Goal: Task Accomplishment & Management: Manage account settings

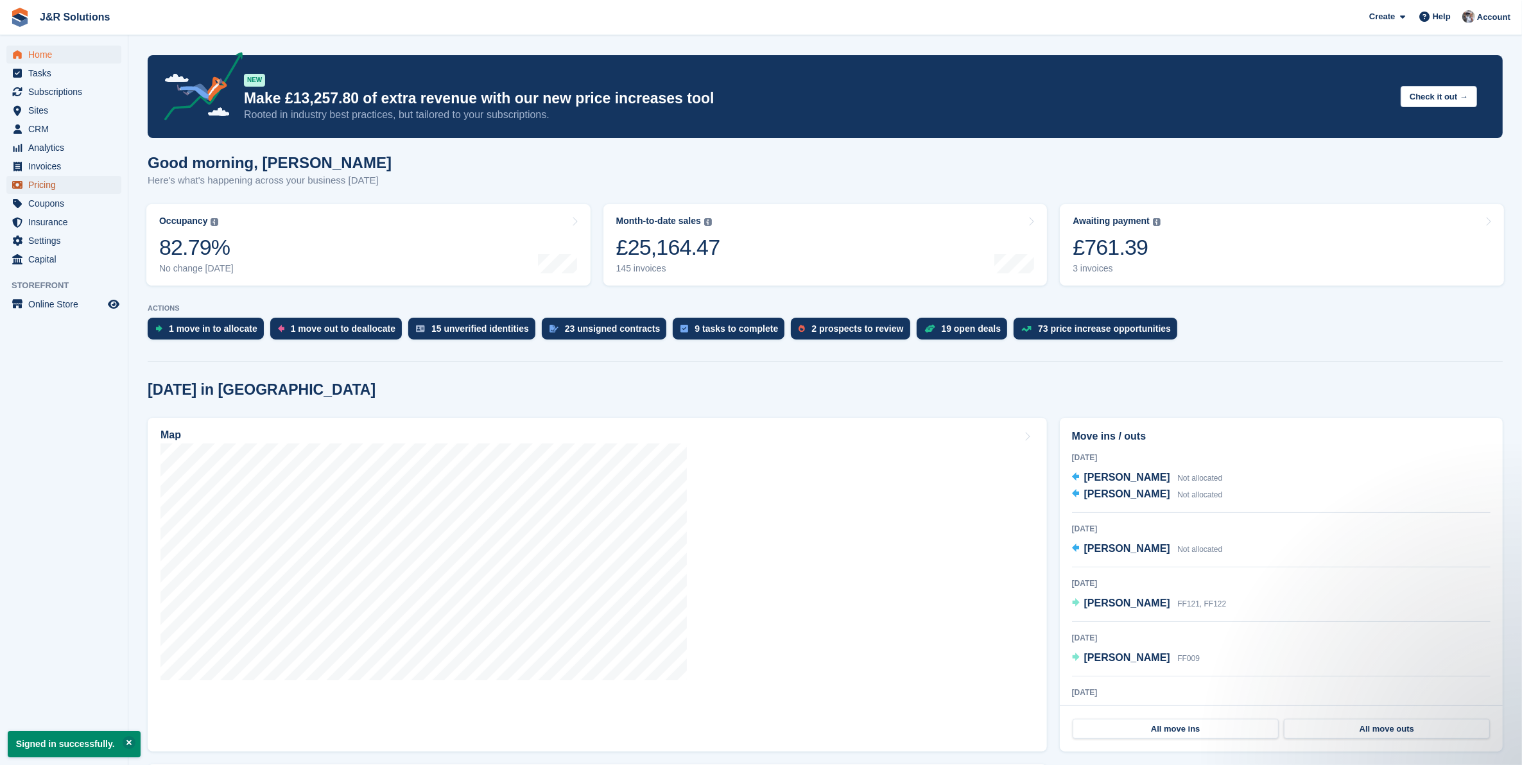
click at [30, 182] on span "Pricing" at bounding box center [66, 185] width 77 height 18
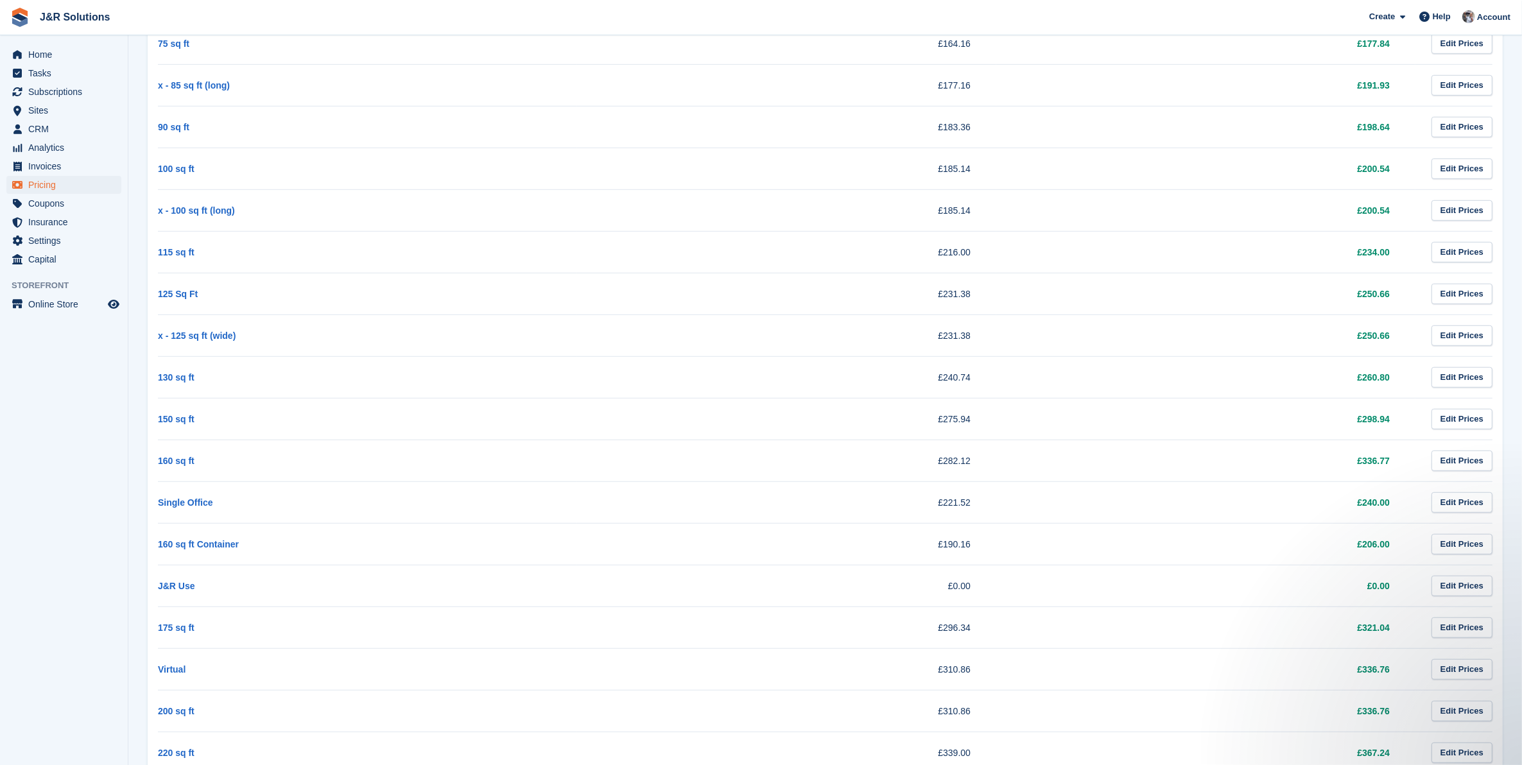
scroll to position [986, 0]
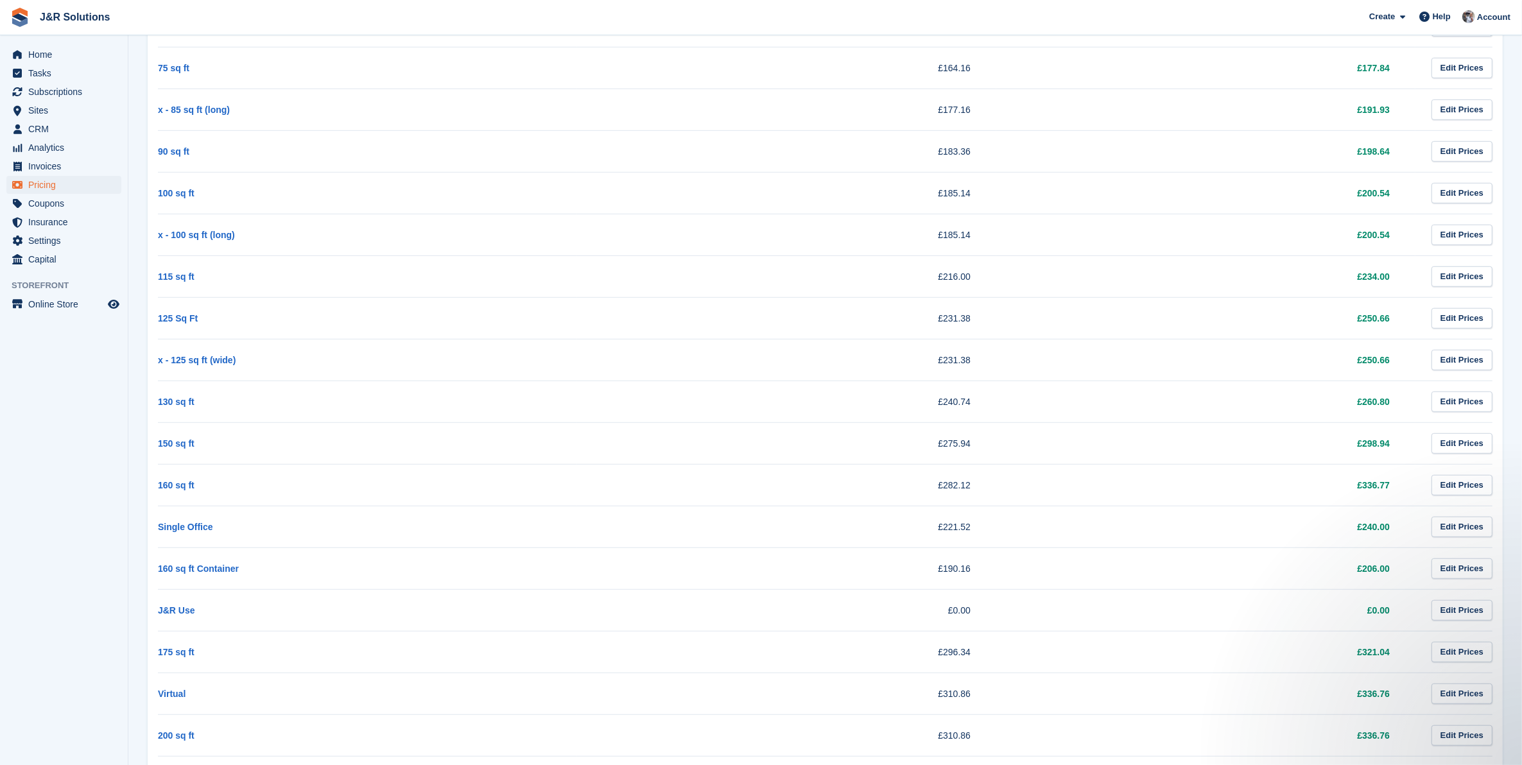
click at [372, 527] on td "Single Office" at bounding box center [367, 527] width 419 height 42
click at [371, 527] on td "Single Office" at bounding box center [367, 527] width 419 height 42
click at [1459, 533] on link "Edit Prices" at bounding box center [1461, 527] width 61 height 21
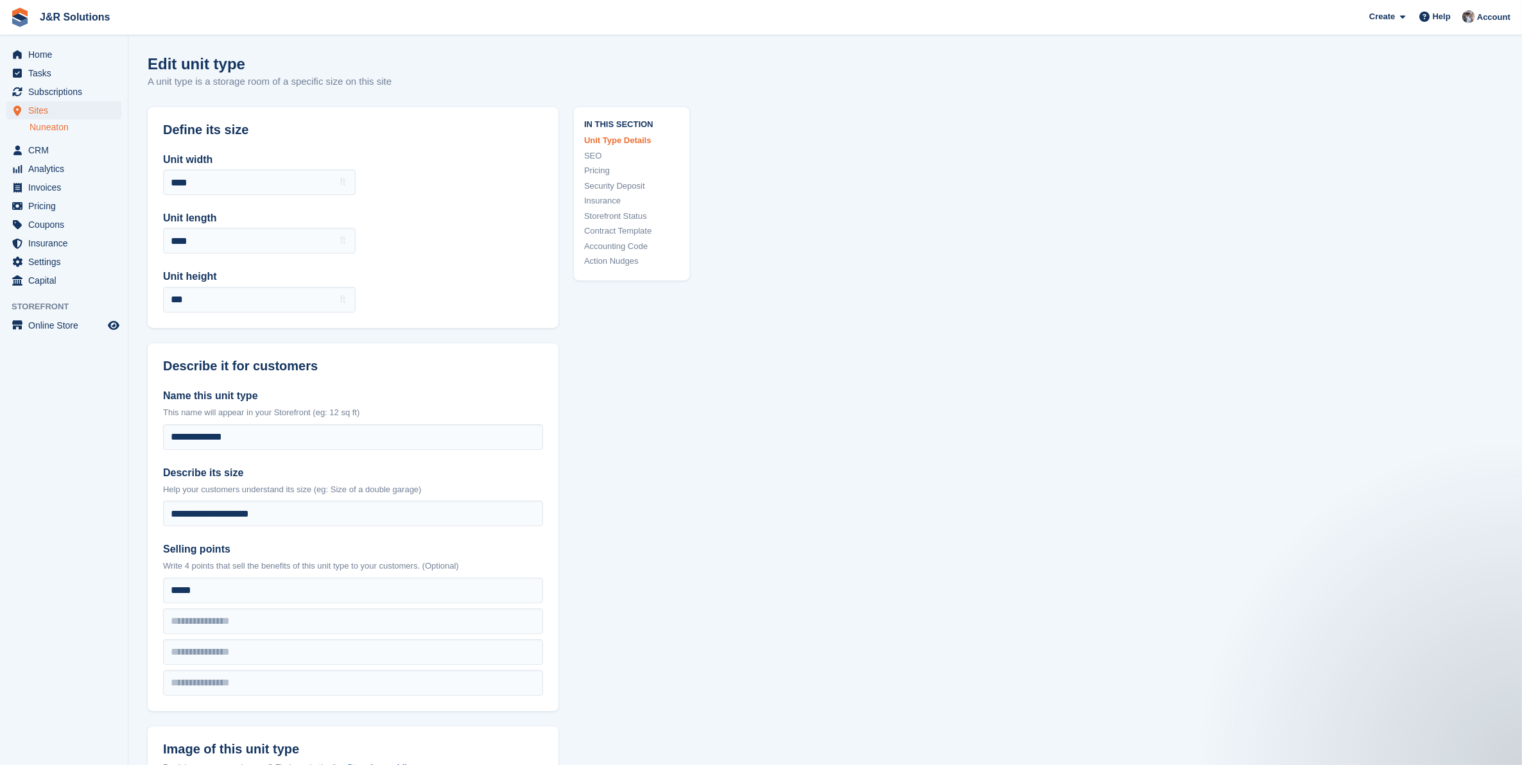
click at [49, 126] on link "Nuneaton" at bounding box center [76, 127] width 92 height 12
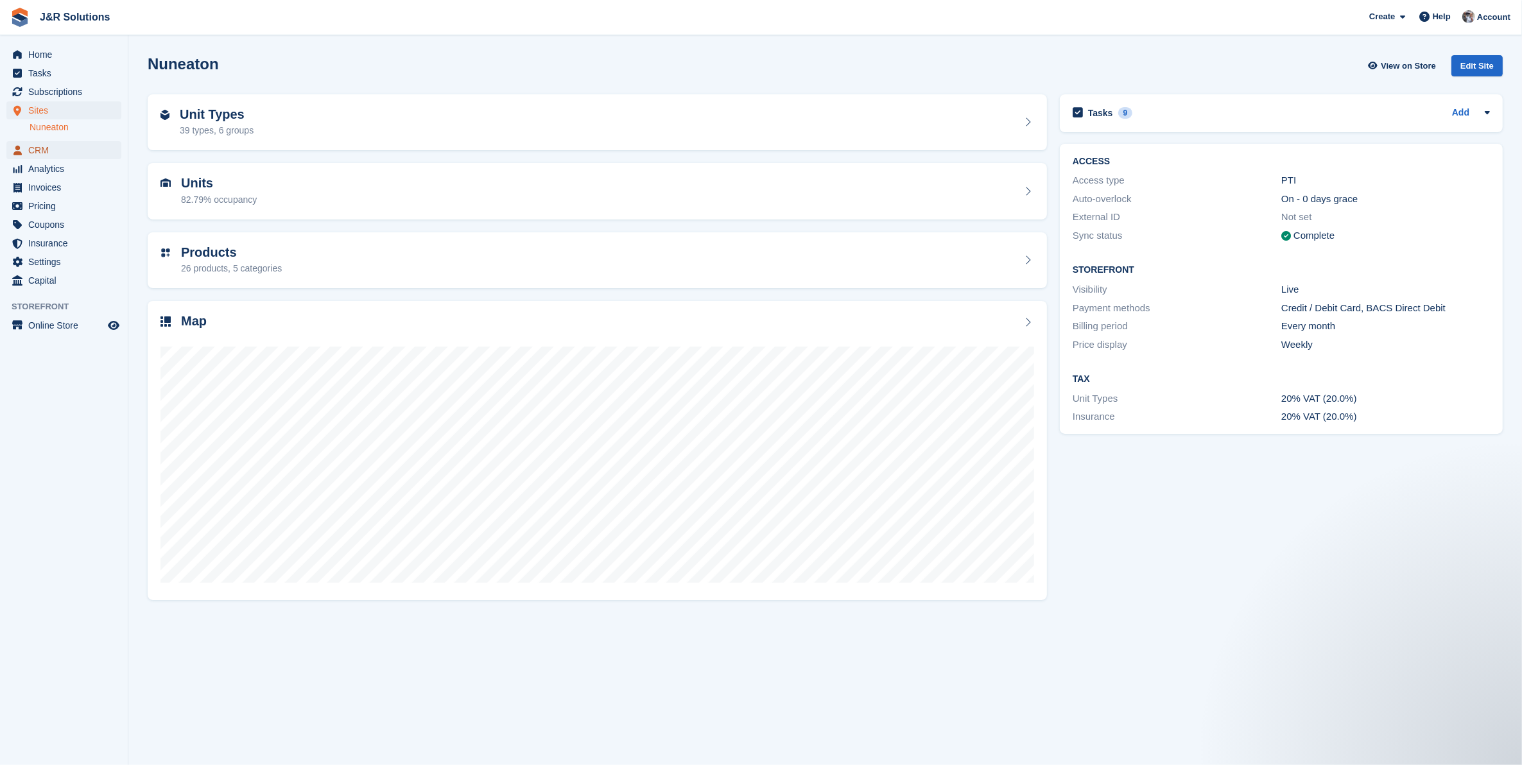
click at [36, 151] on span "CRM" at bounding box center [66, 150] width 77 height 18
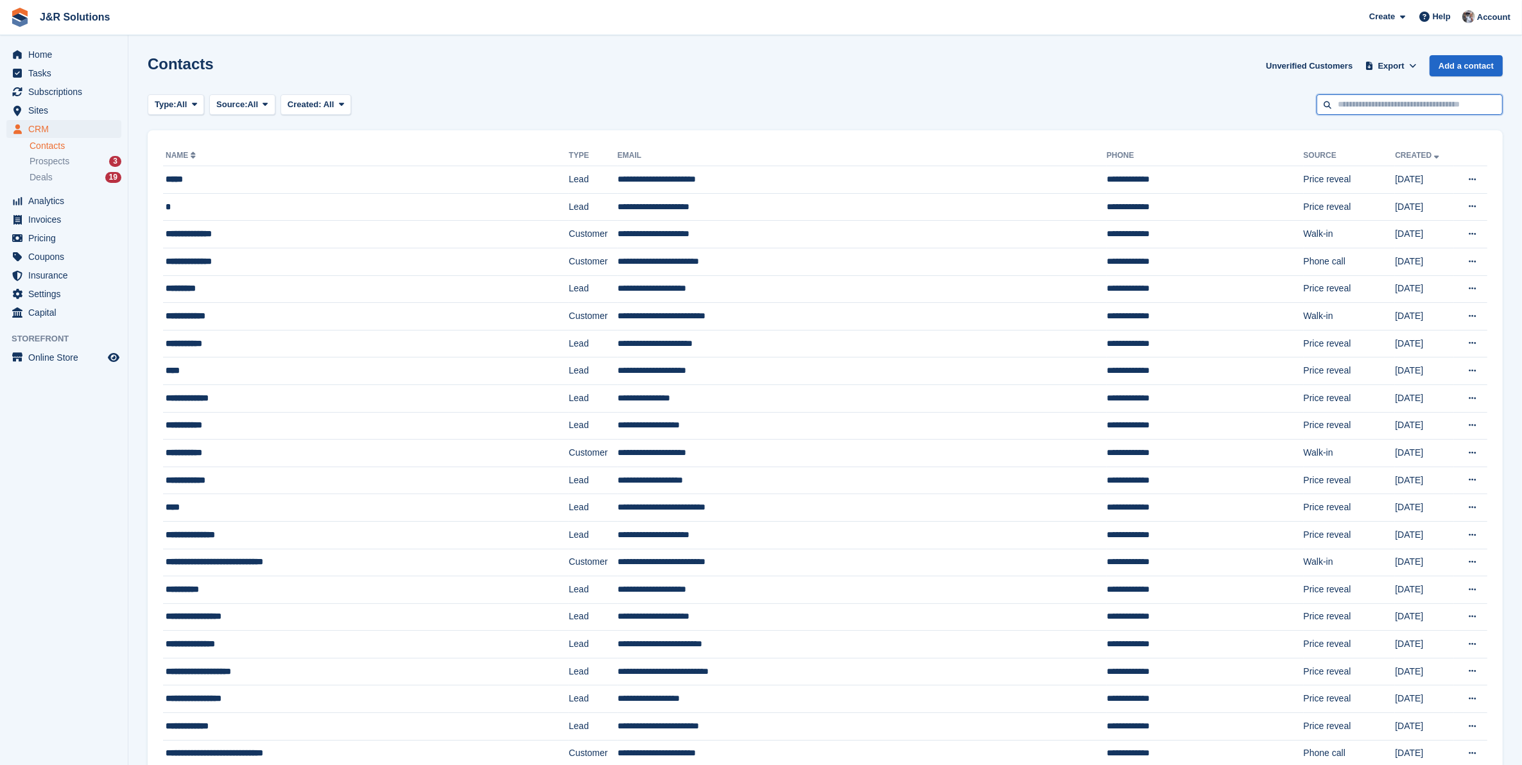
click at [1371, 95] on input "text" at bounding box center [1409, 104] width 186 height 21
type input "******"
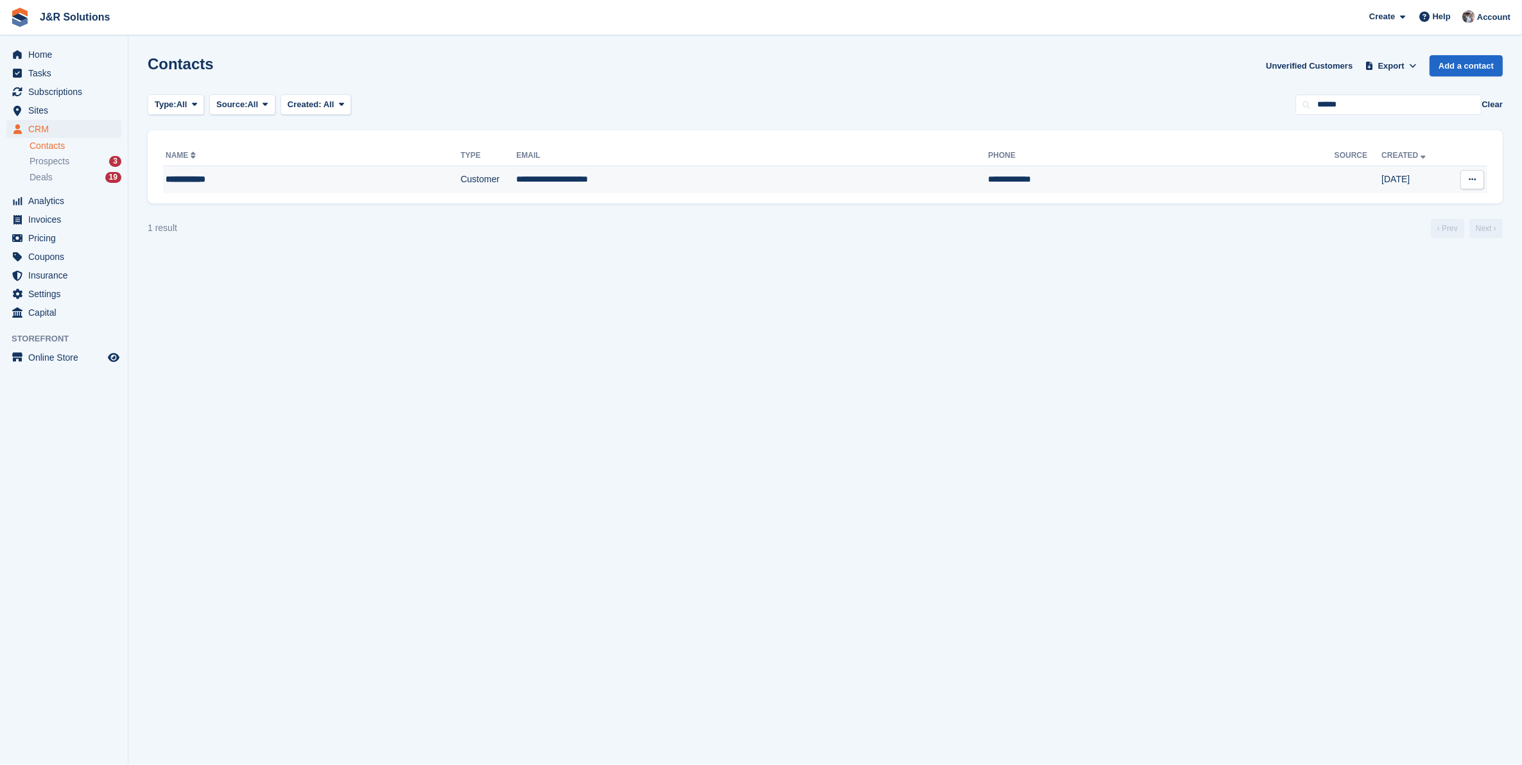
click at [191, 183] on div "**********" at bounding box center [268, 179] width 205 height 13
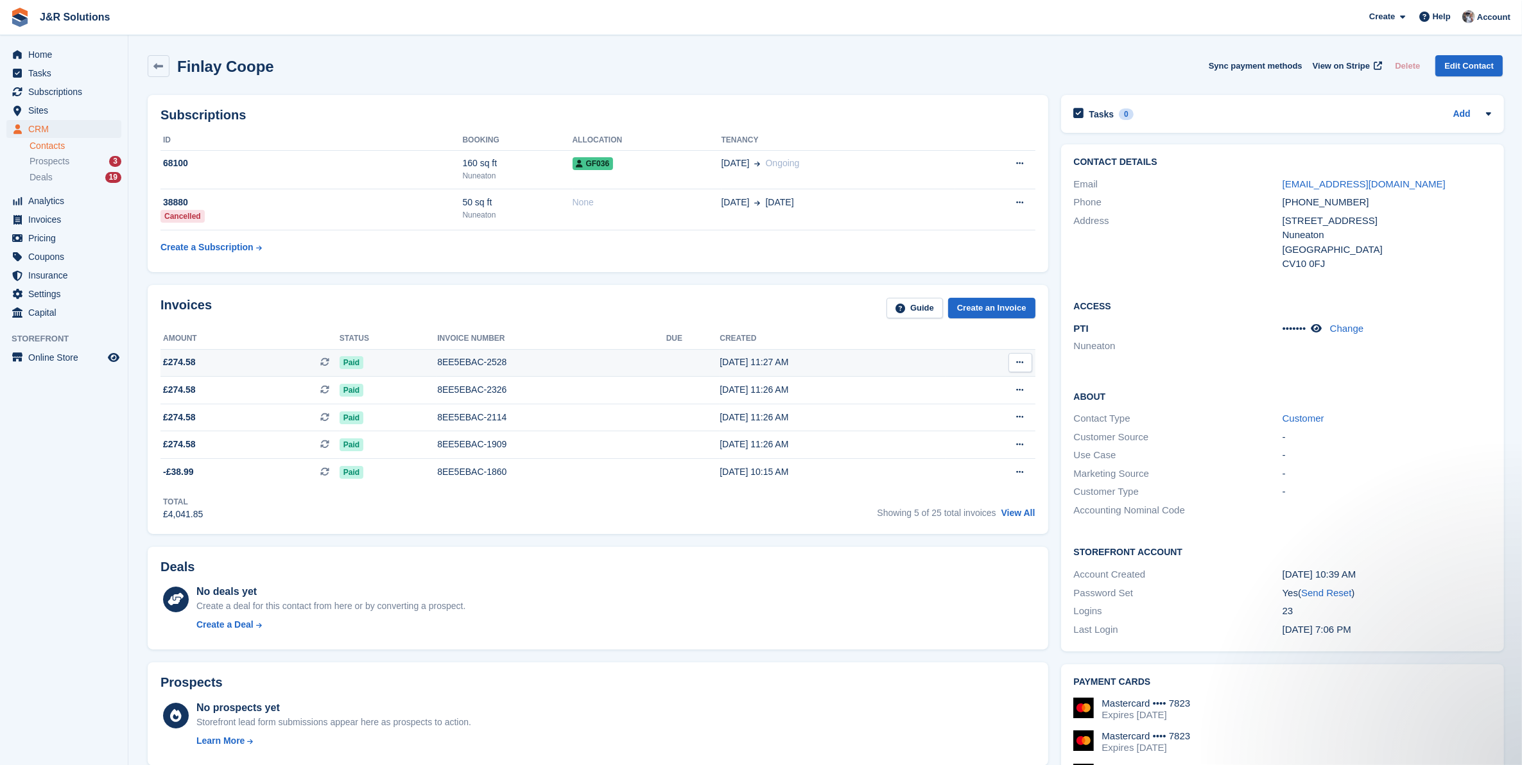
click at [521, 359] on div "8EE5EBAC-2528" at bounding box center [551, 362] width 229 height 13
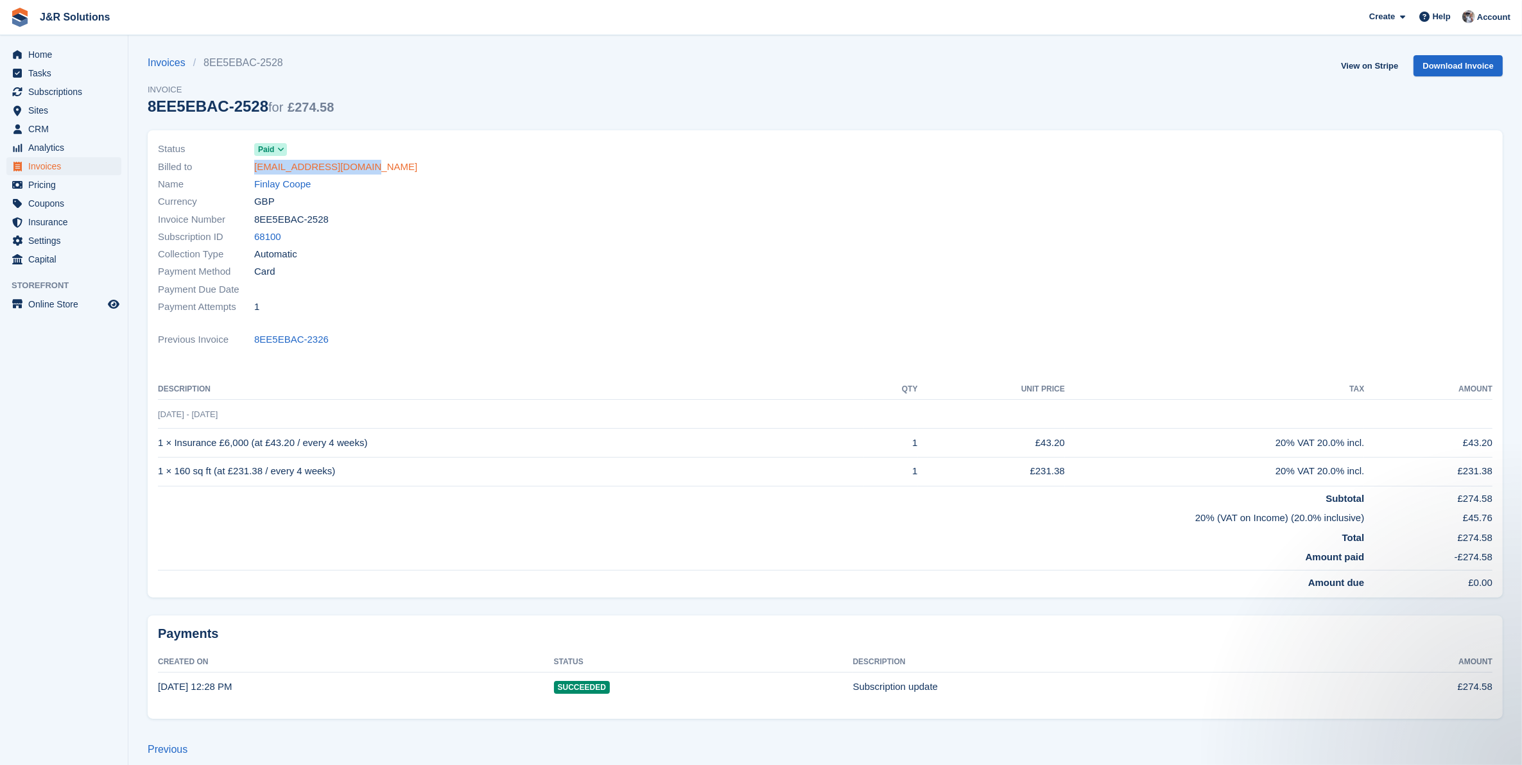
drag, startPoint x: 359, startPoint y: 167, endPoint x: 254, endPoint y: 172, distance: 106.0
click at [254, 172] on div "Billed to sales@trailsurge.co.uk" at bounding box center [488, 166] width 660 height 17
copy link "[EMAIL_ADDRESS][DOMAIN_NAME]"
click at [37, 132] on span "CRM" at bounding box center [66, 129] width 77 height 18
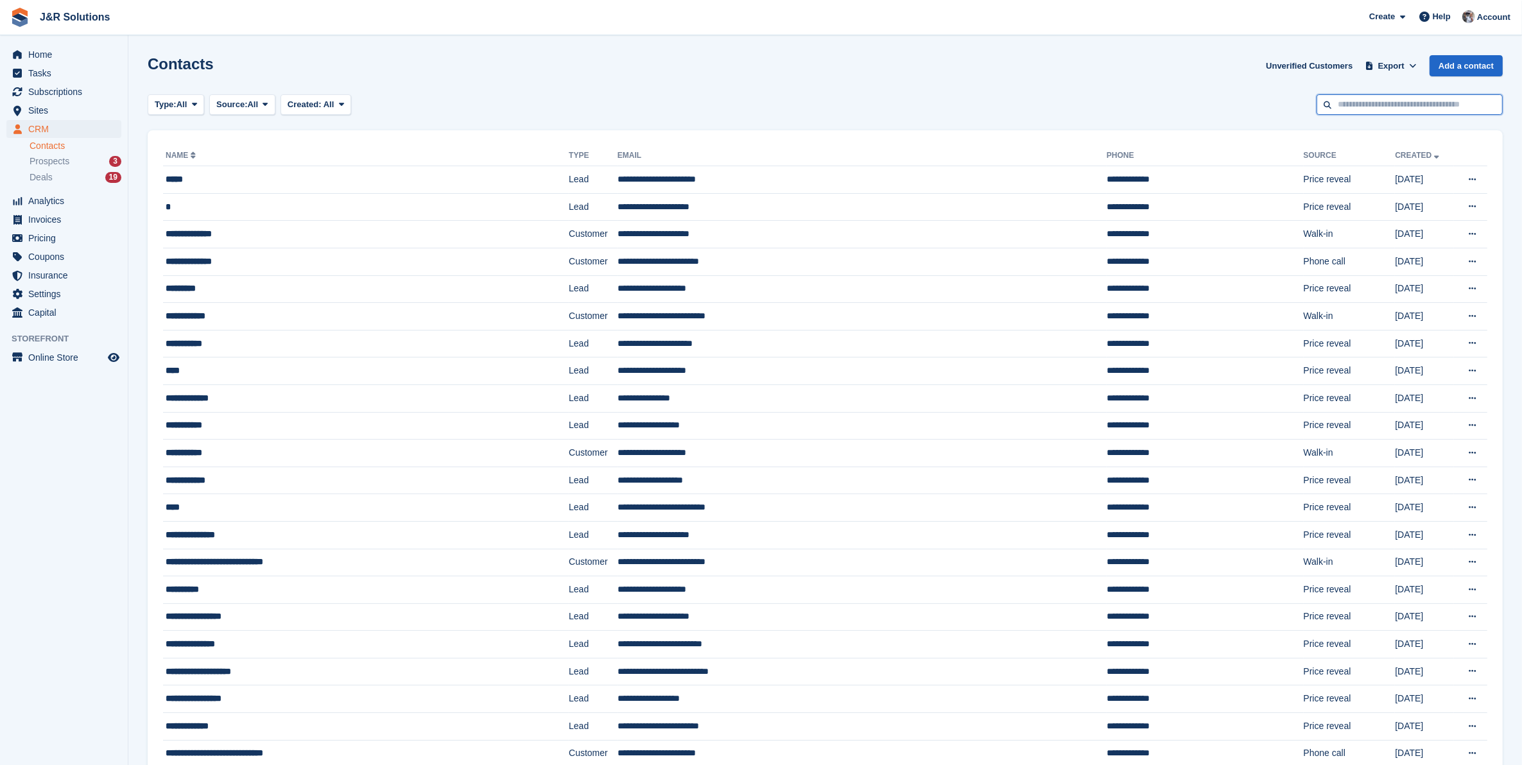
click at [1374, 104] on input "text" at bounding box center [1409, 104] width 186 height 21
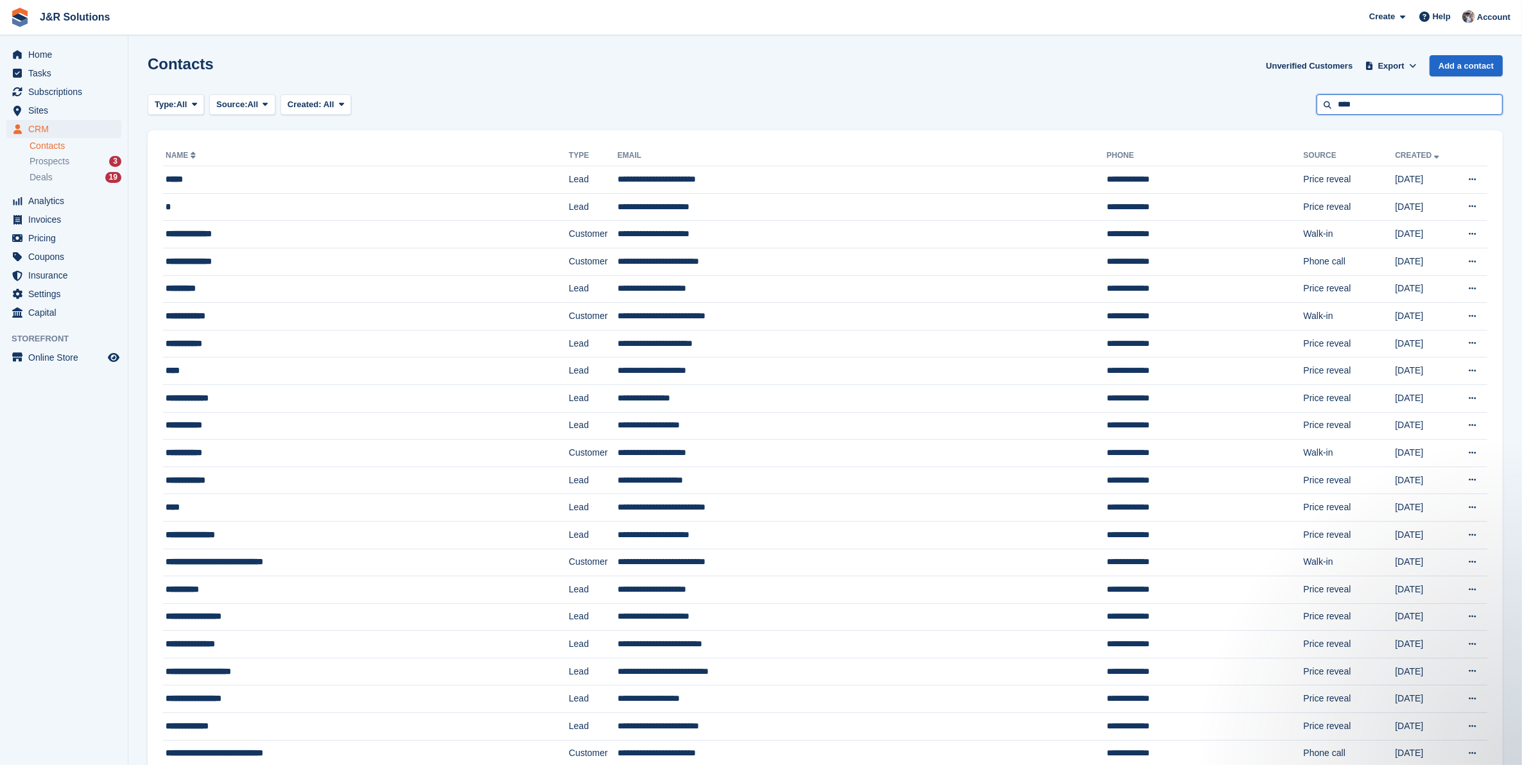
type input "****"
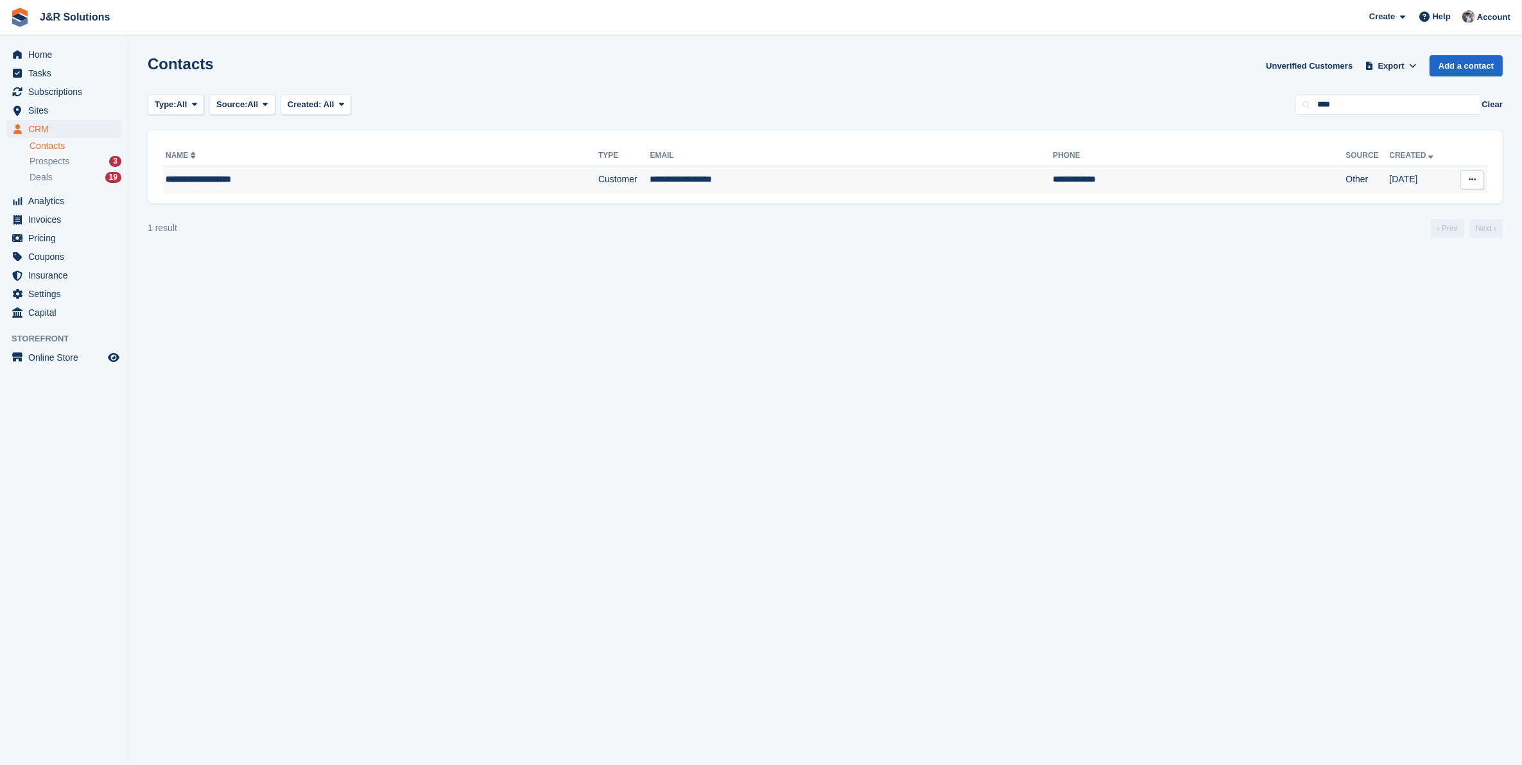
click at [232, 177] on div "**********" at bounding box center [329, 179] width 326 height 13
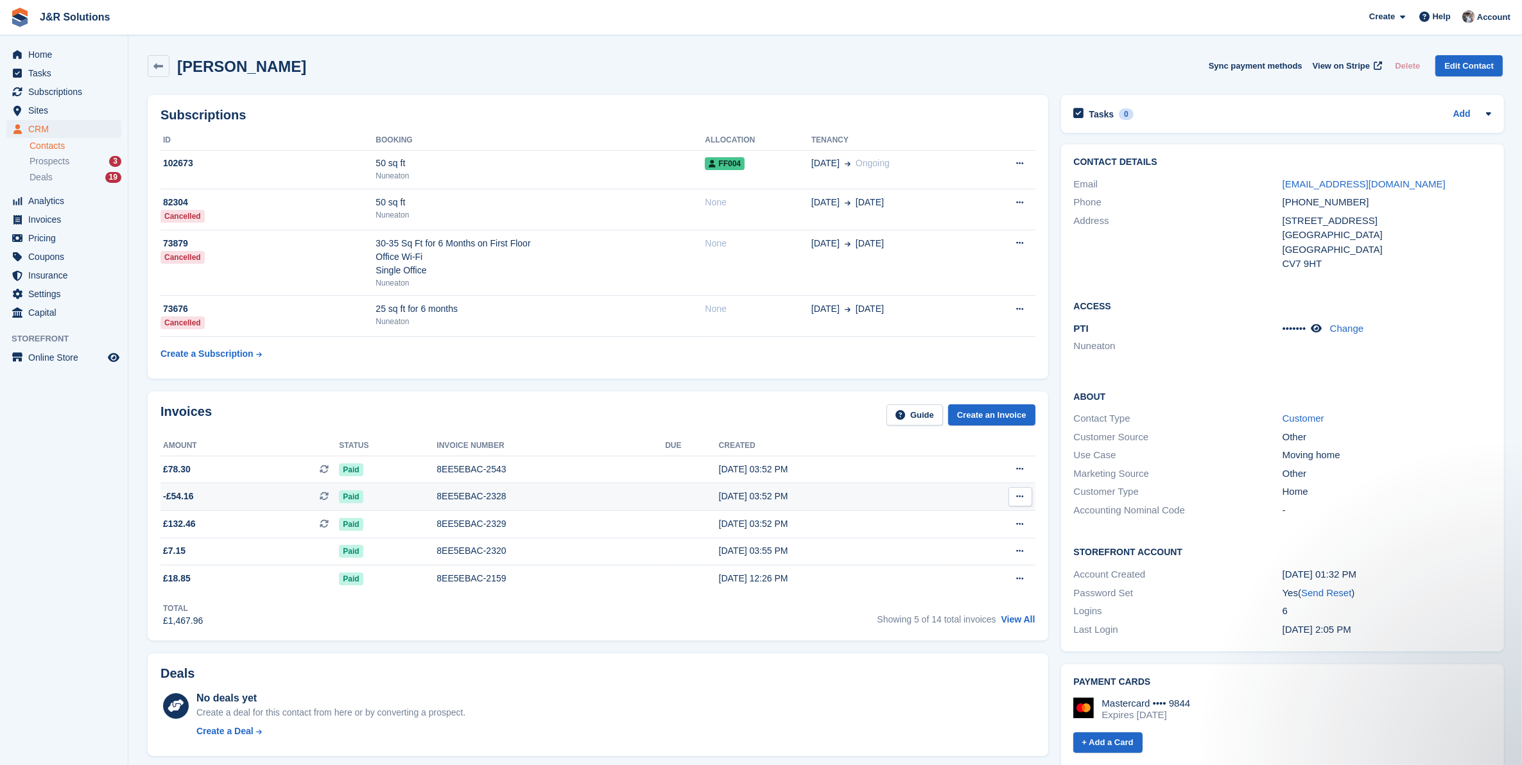
click at [251, 498] on span "-£54.16 This is a recurring subscription invoice." at bounding box center [249, 496] width 178 height 13
click at [472, 579] on div "8EE5EBAC-2159" at bounding box center [550, 578] width 228 height 13
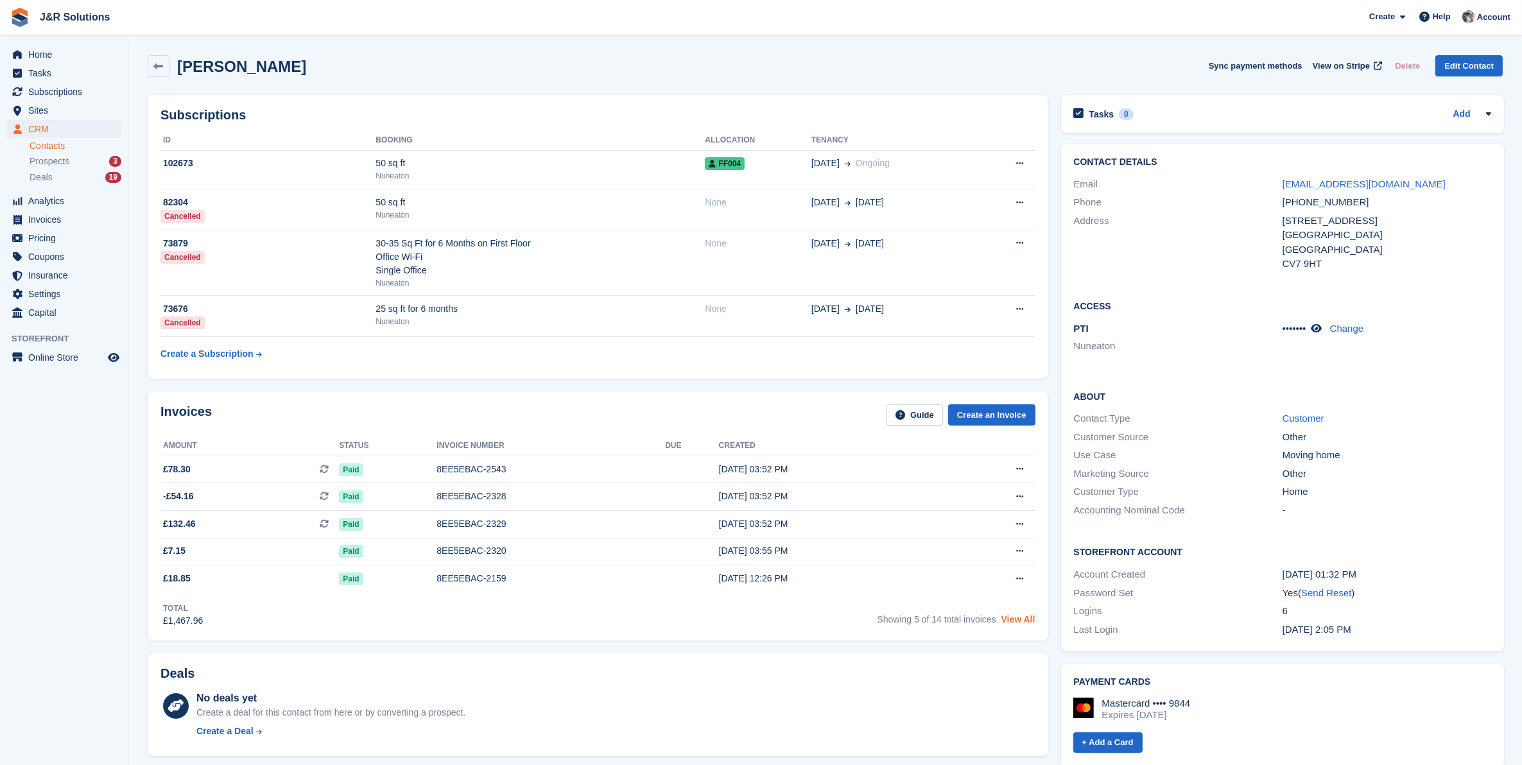
click at [1022, 621] on link "View All" at bounding box center [1018, 619] width 34 height 10
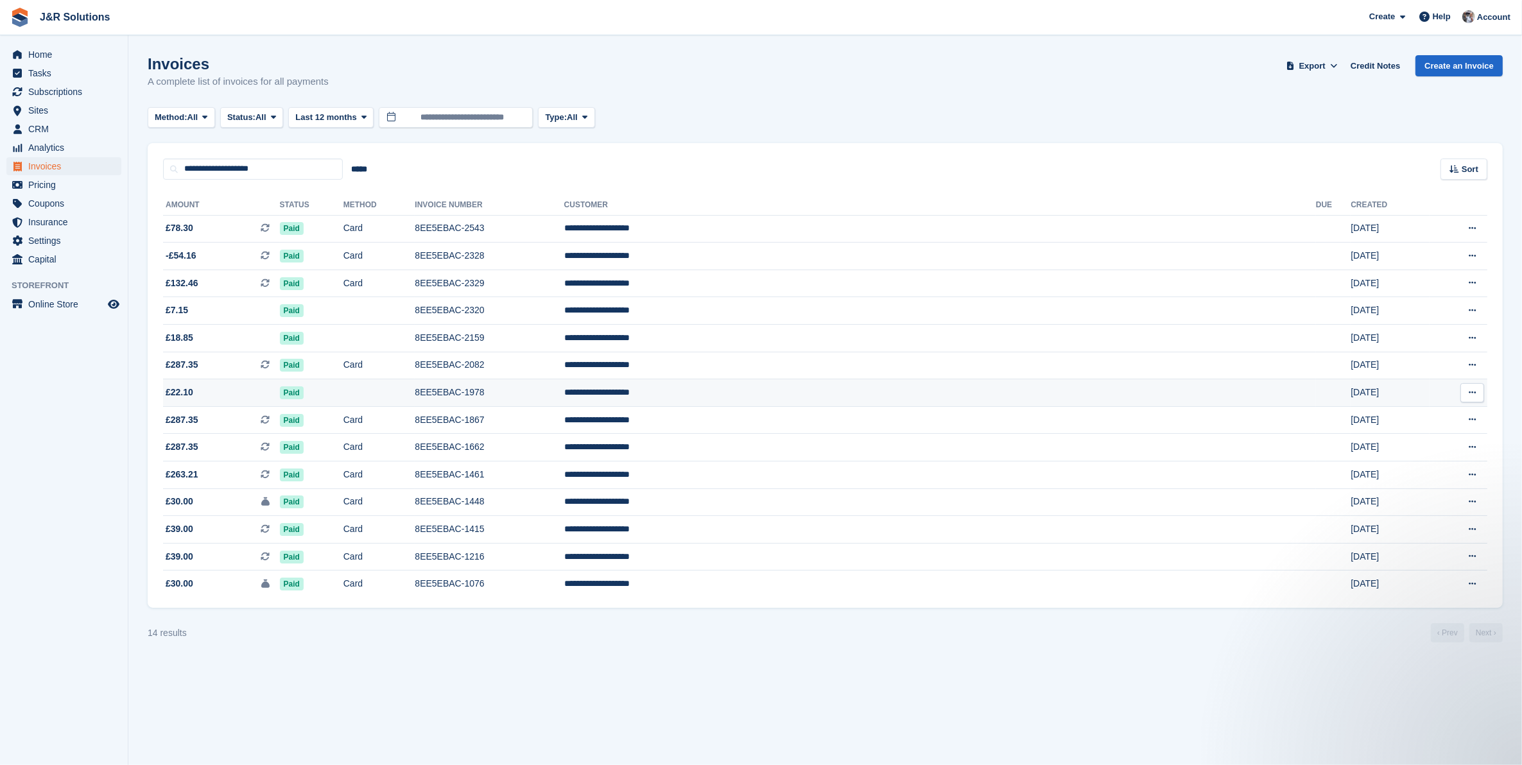
click at [216, 393] on span "£22.10" at bounding box center [221, 392] width 117 height 13
click at [278, 388] on span "£22.10" at bounding box center [221, 392] width 117 height 13
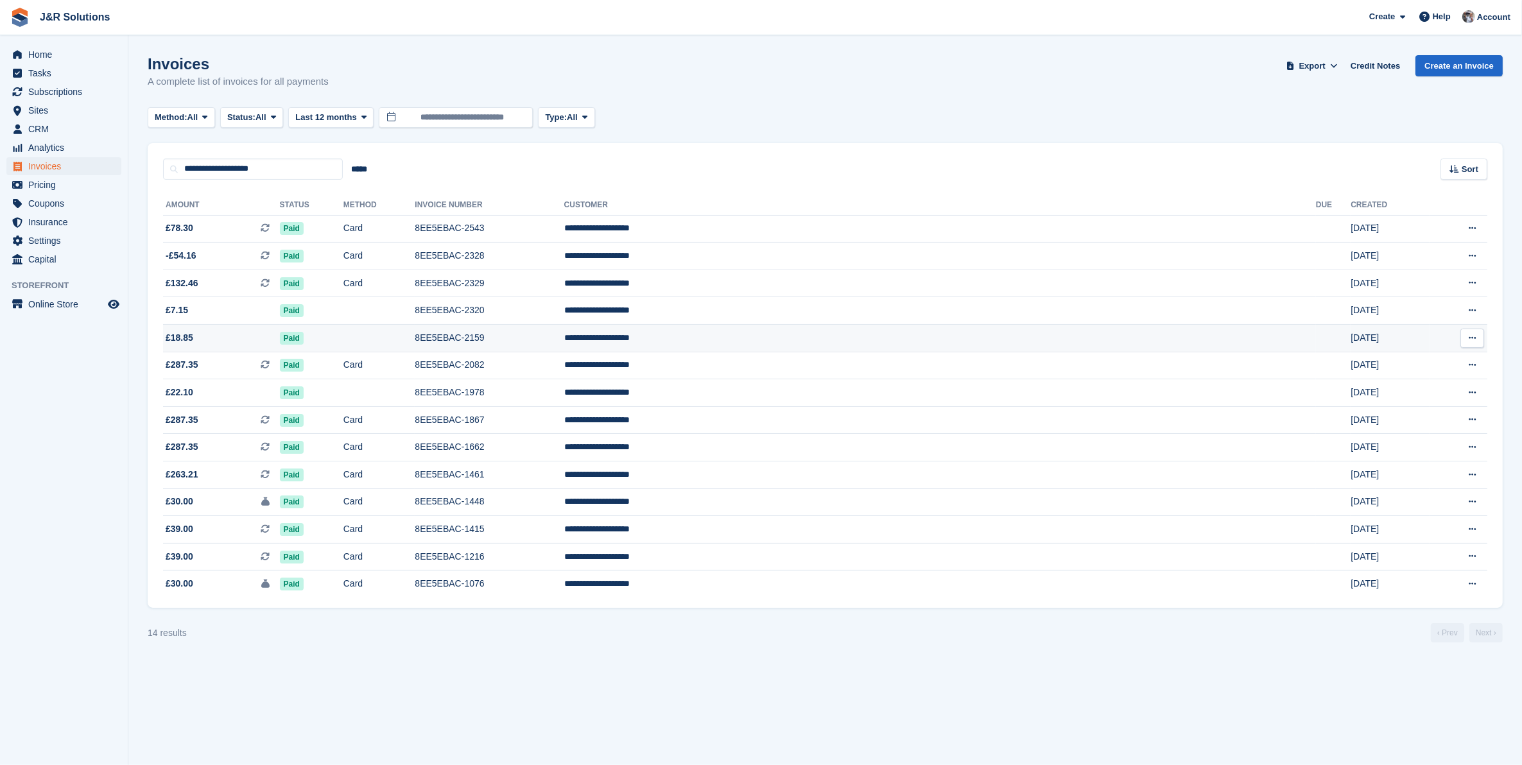
click at [207, 341] on span "£18.85" at bounding box center [221, 337] width 117 height 13
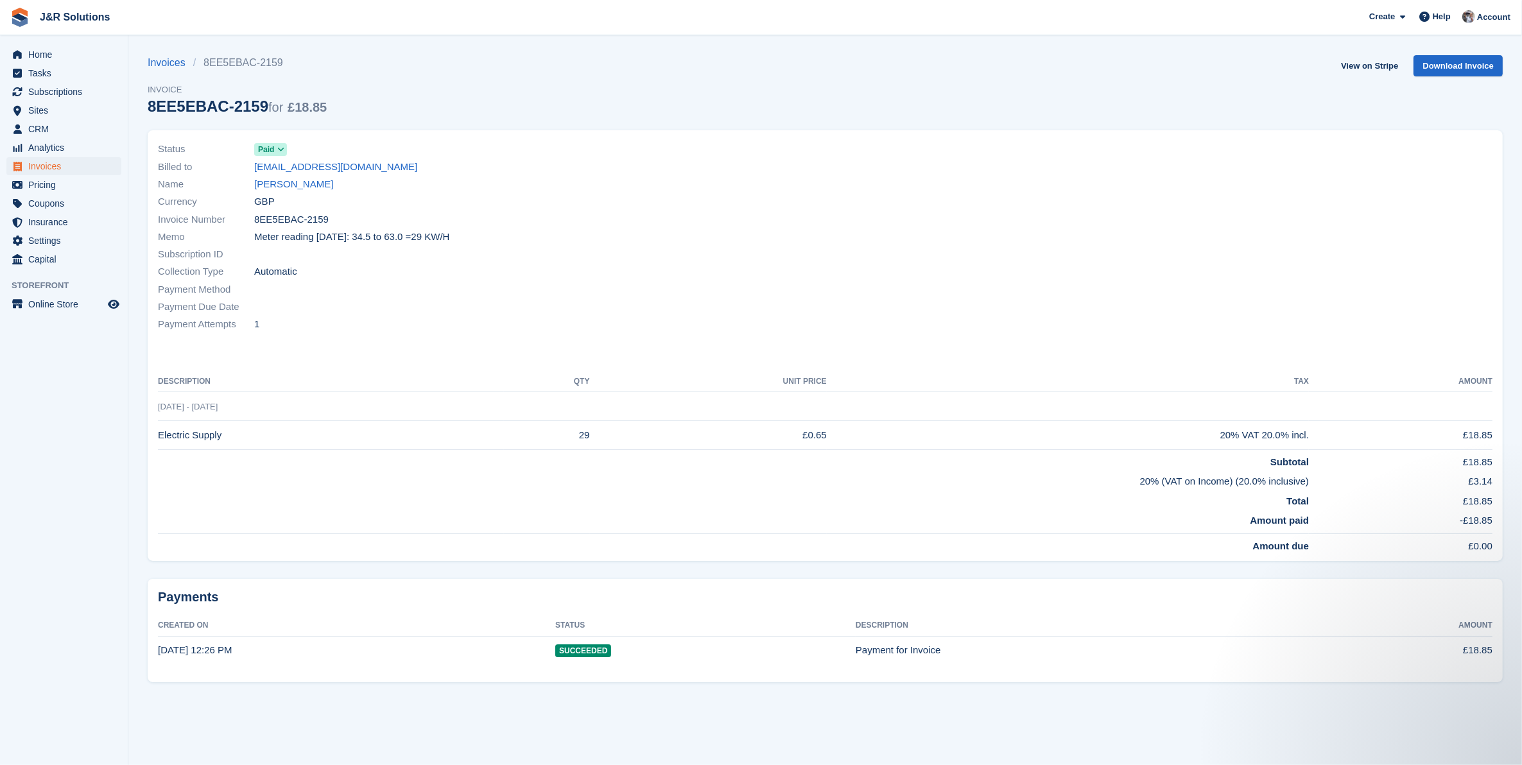
click at [476, 69] on div "Invoices 8EE5EBAC-2159 Invoice 8EE5EBAC-2159 for £18.85 View on Stripe Download…" at bounding box center [825, 92] width 1355 height 75
